Goal: Task Accomplishment & Management: Use online tool/utility

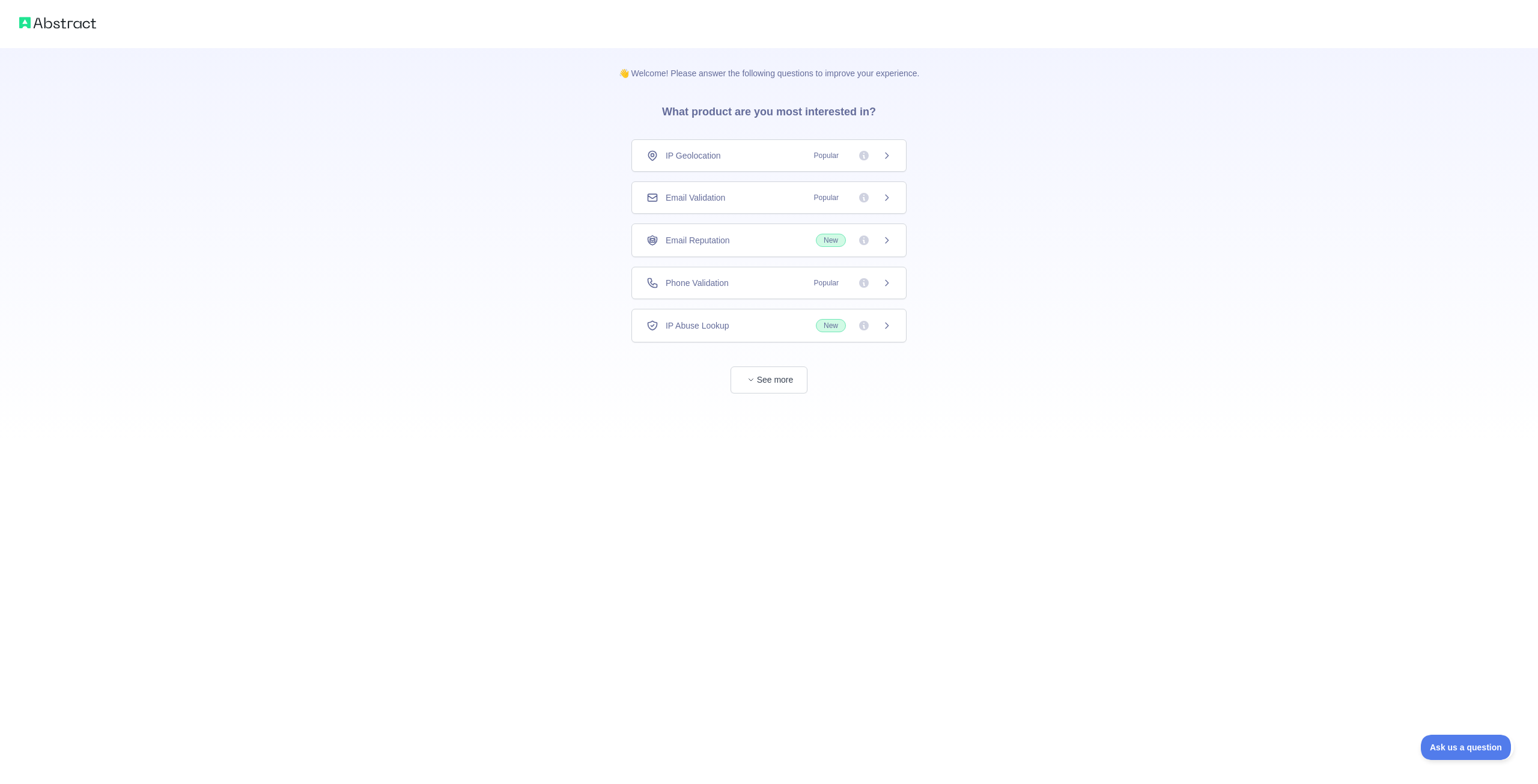
click at [743, 289] on div "Phone Validation Popular" at bounding box center [769, 283] width 275 height 33
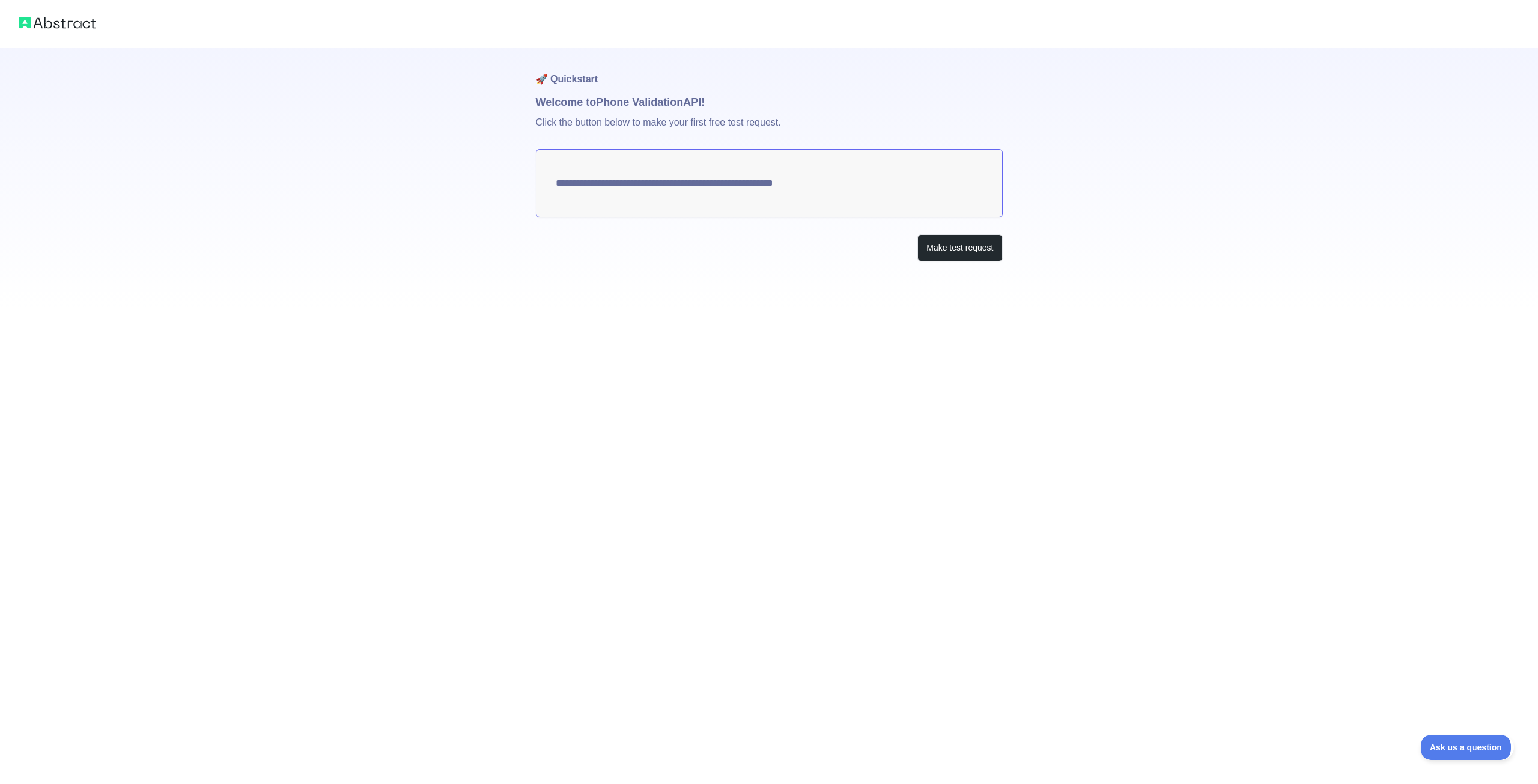
click at [736, 186] on textarea "**********" at bounding box center [770, 183] width 467 height 68
click at [968, 248] on button "Make test request" at bounding box center [959, 248] width 84 height 27
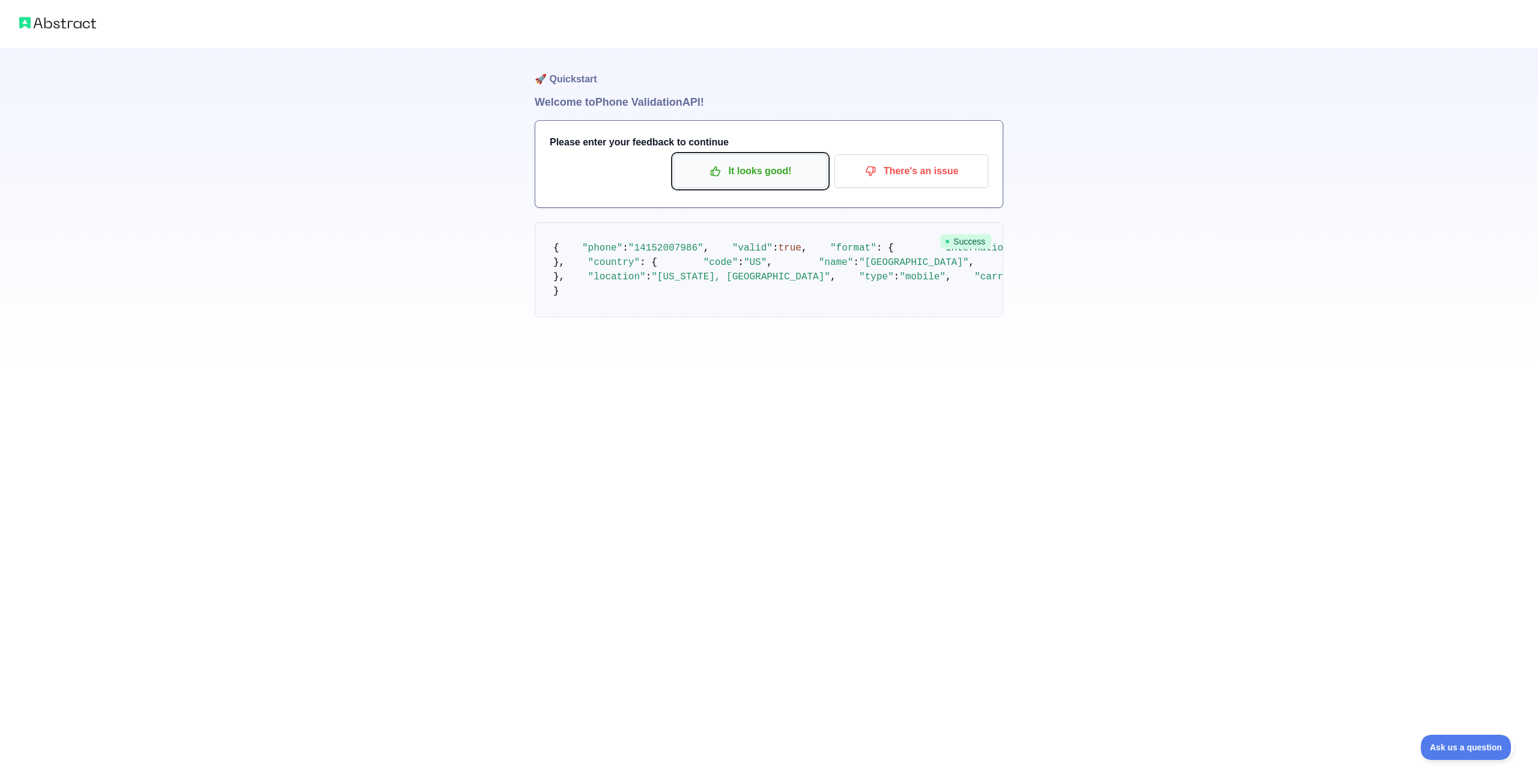
click at [736, 172] on p "It looks good!" at bounding box center [751, 171] width 136 height 20
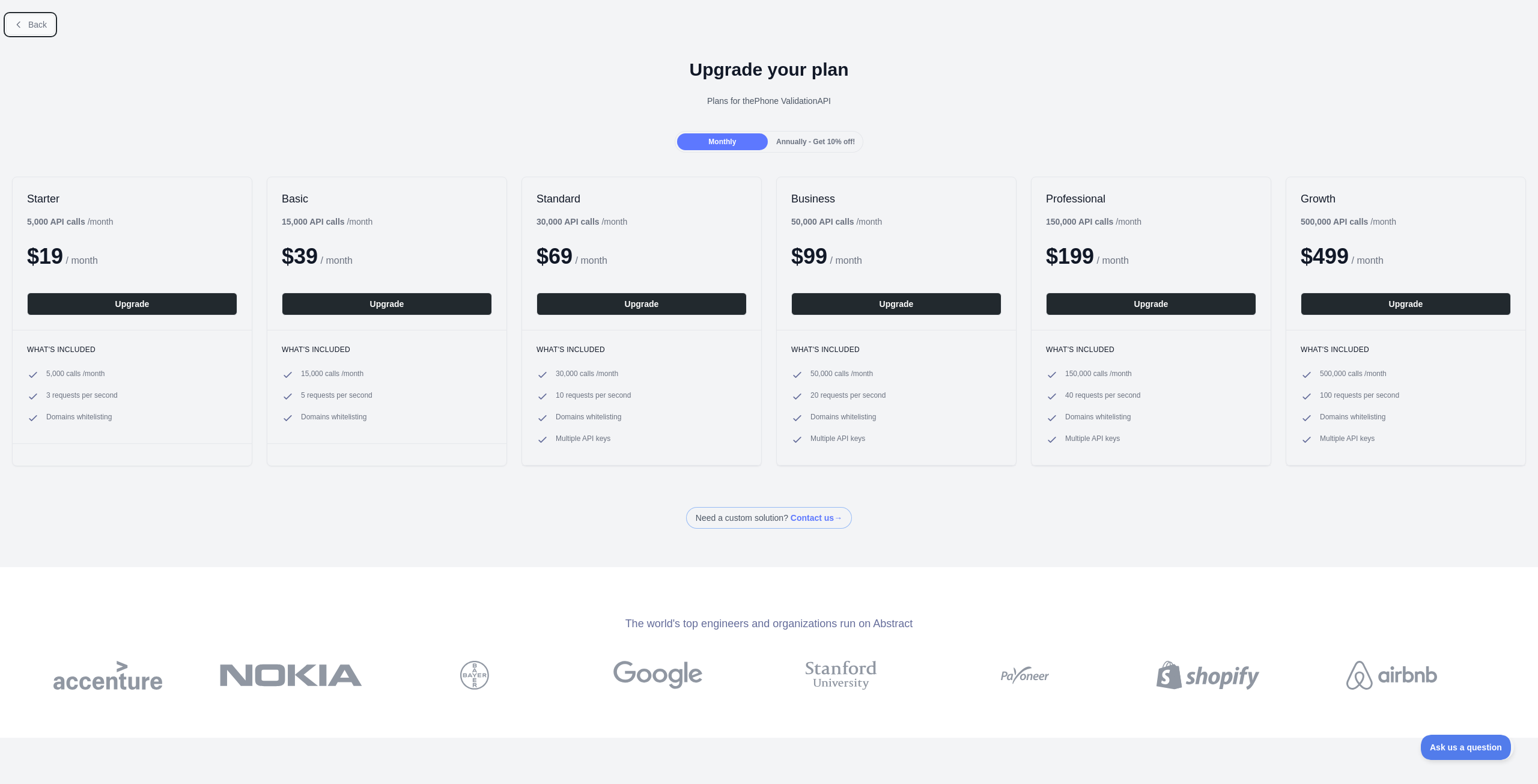
click at [36, 20] on span "Back" at bounding box center [38, 25] width 18 height 10
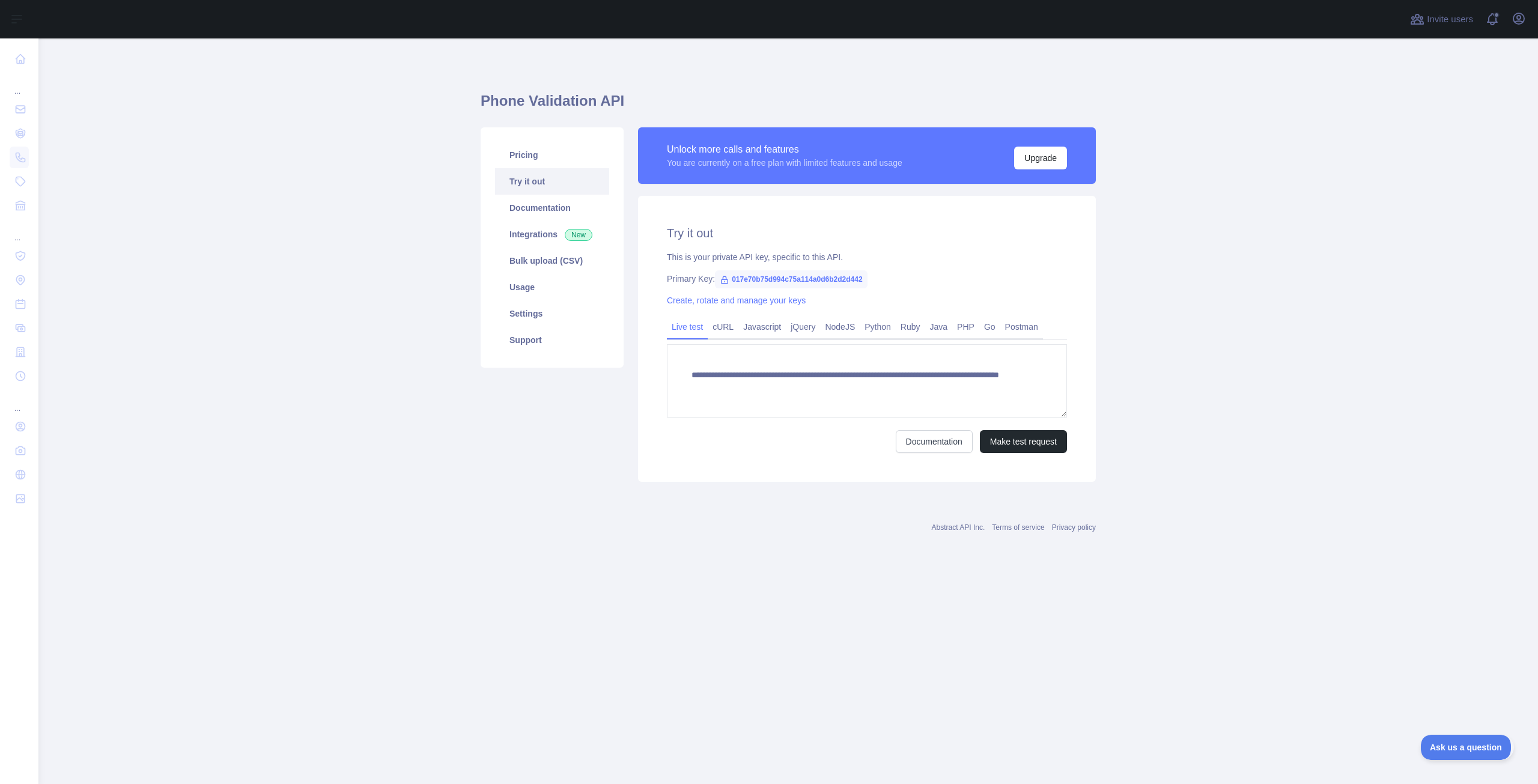
click at [768, 280] on span "017e70b75d994c75a114a0d6b2d2d442" at bounding box center [791, 279] width 153 height 18
drag, startPoint x: 800, startPoint y: 272, endPoint x: 787, endPoint y: 278, distance: 14.3
drag, startPoint x: 787, startPoint y: 278, endPoint x: 870, endPoint y: 220, distance: 101.3
click at [870, 220] on div "**********" at bounding box center [867, 339] width 458 height 286
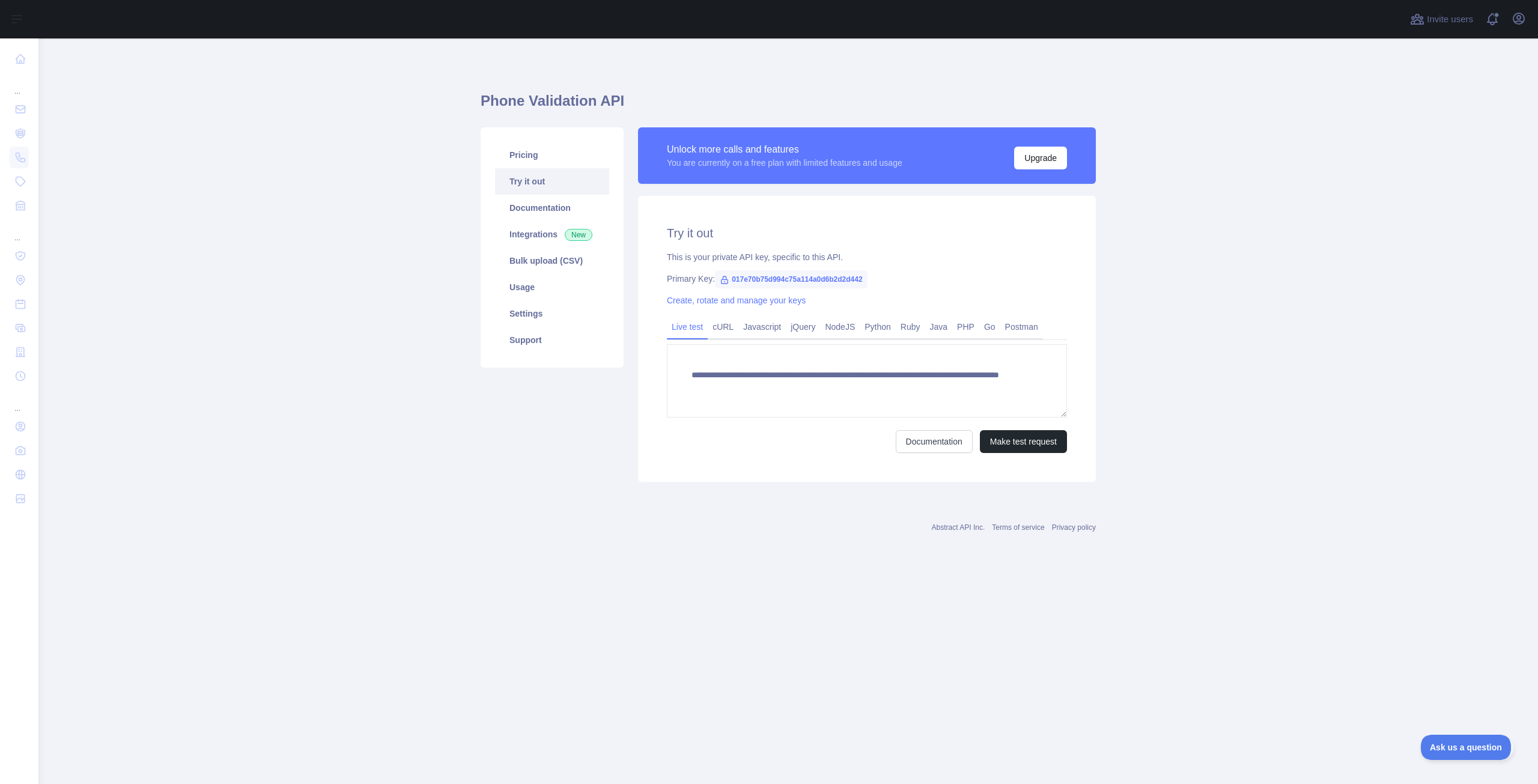
click at [802, 276] on span "017e70b75d994c75a114a0d6b2d2d442" at bounding box center [791, 279] width 153 height 18
copy span "017e70b75d994c75a114a0d6b2d2d442"
